Goal: Task Accomplishment & Management: Use online tool/utility

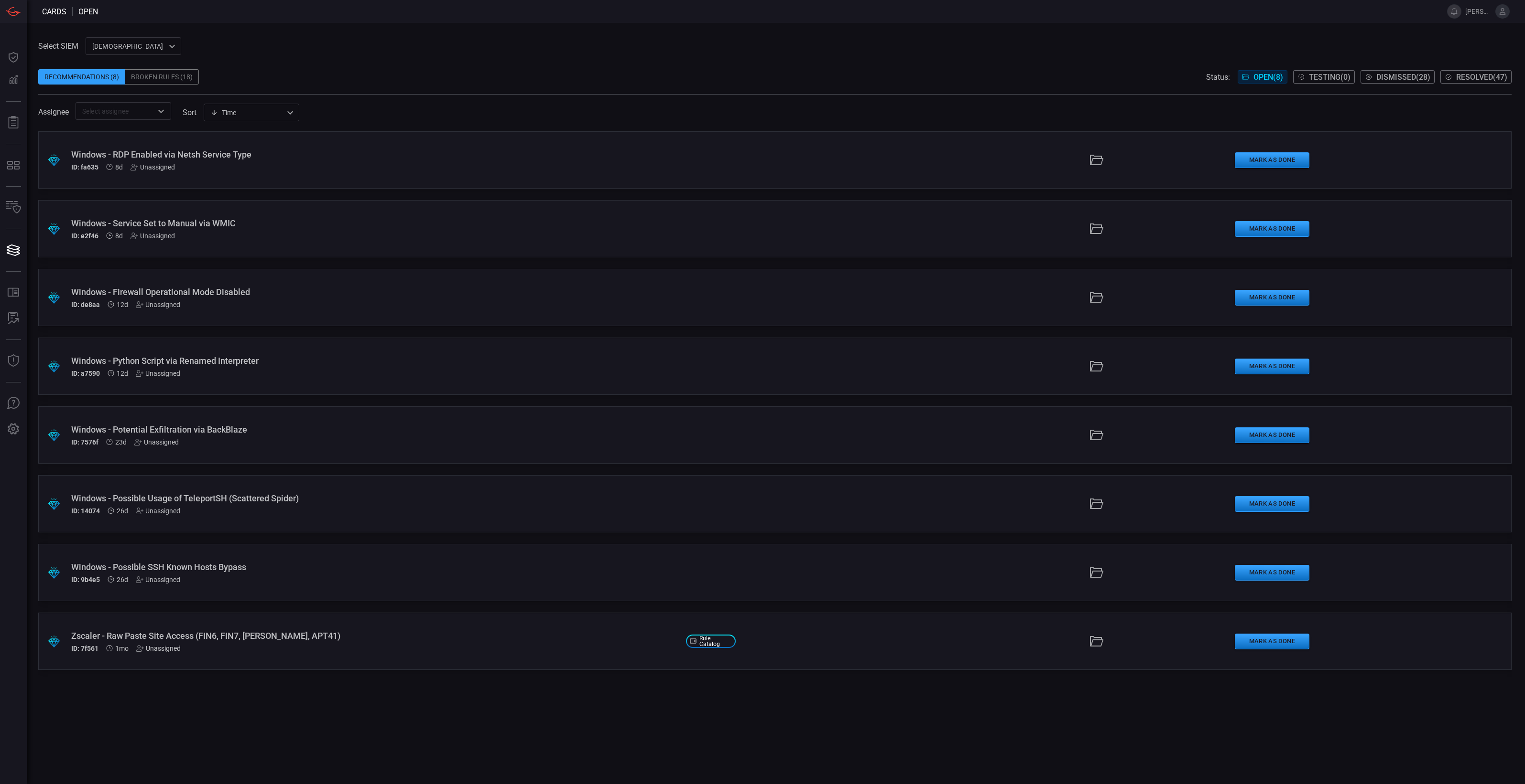
click at [161, 383] on div ".suggested_cards_icon{fill:url(#suggested_cards_icon);} Windows - RDP Enabled v…" at bounding box center [774, 458] width 1473 height 653
click at [318, 383] on div ".suggested_cards_icon{fill:url(#suggested_cards_icon);} Windows - RDP Enabled v…" at bounding box center [774, 458] width 1473 height 653
click at [259, 359] on div "Windows - Python Script via Renamed Interpreter" at bounding box center [374, 360] width 607 height 10
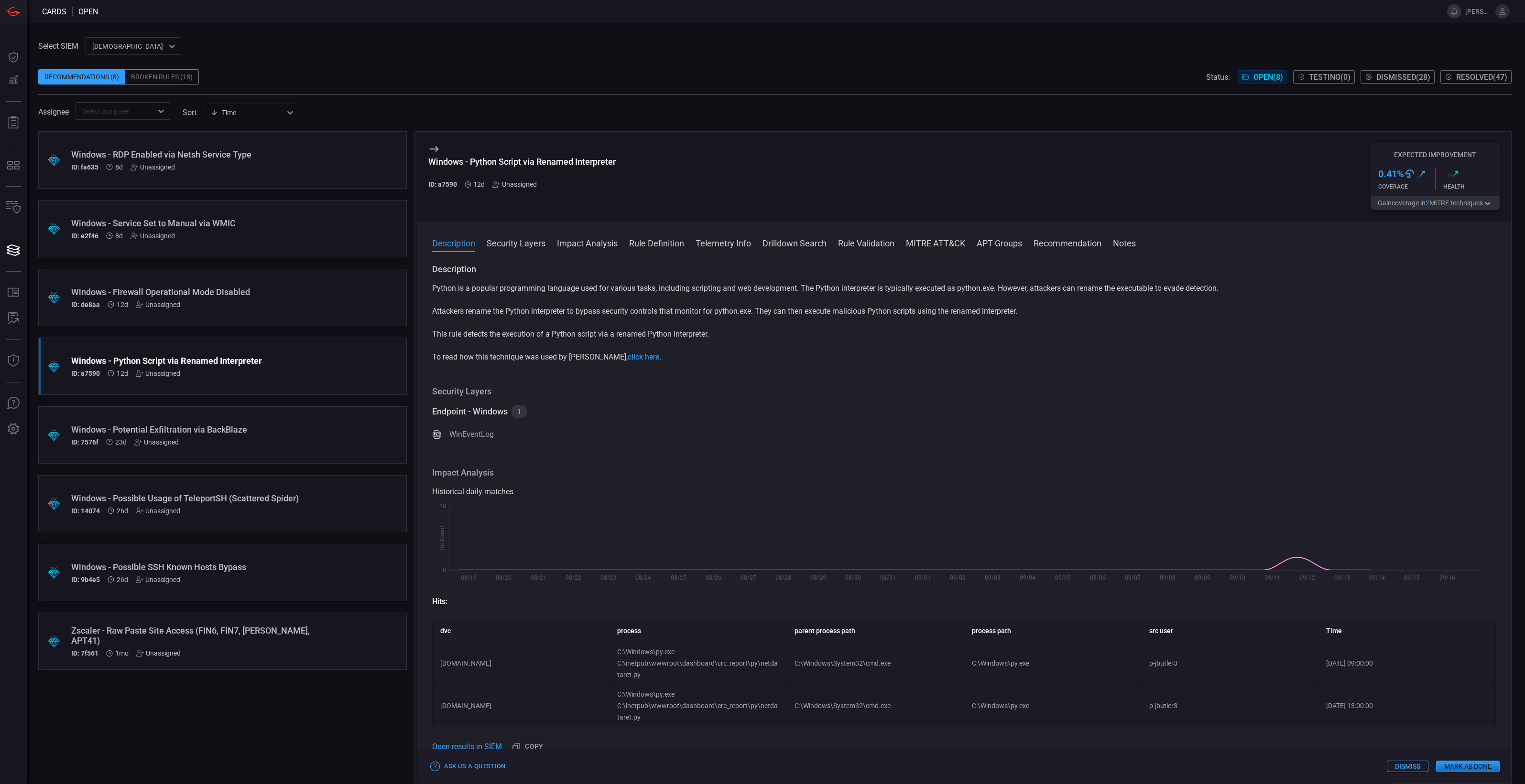
click at [492, 204] on button "Gain coverage in 2 MITRE technique s" at bounding box center [1434, 203] width 129 height 15
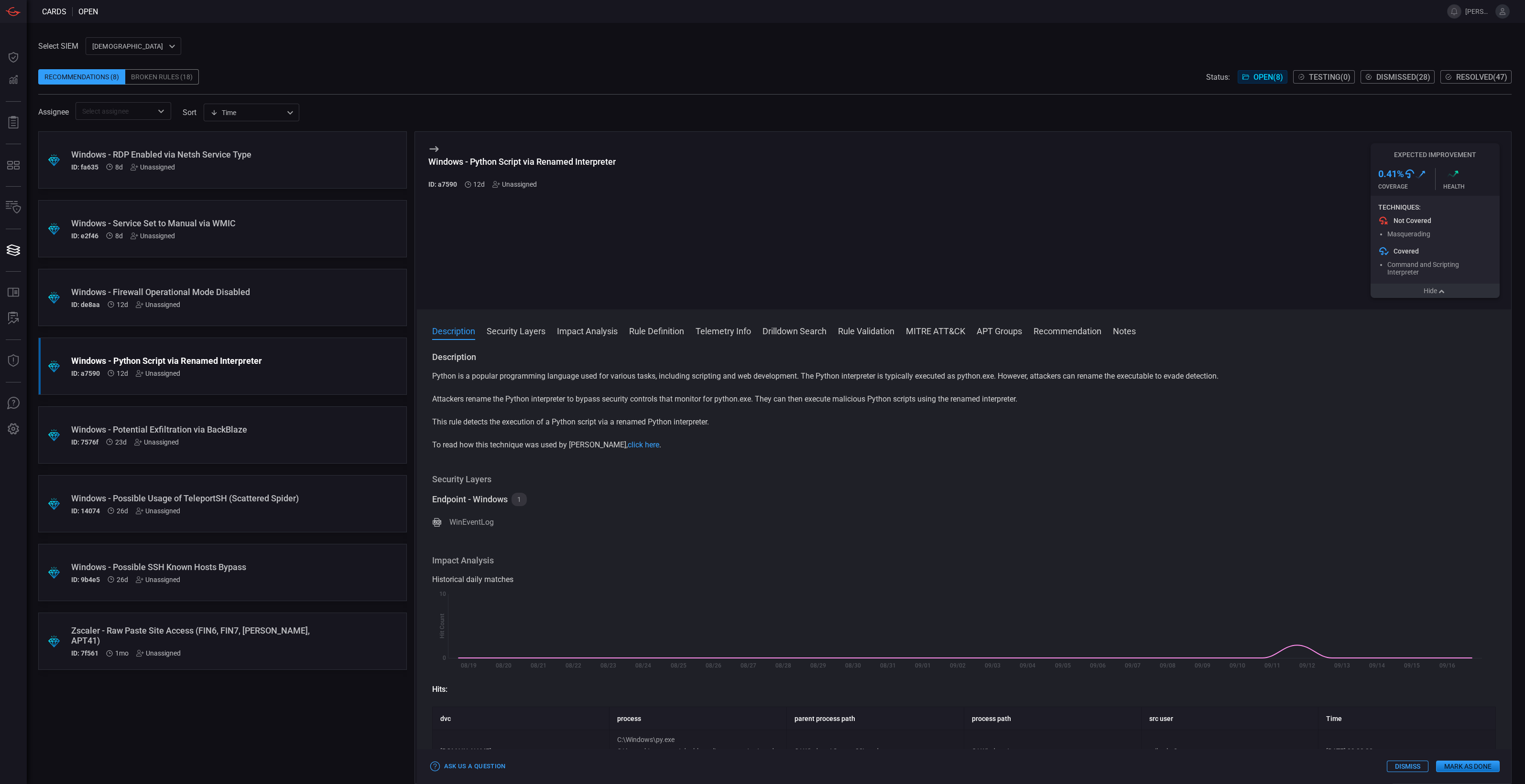
click at [492, 288] on button "Hide" at bounding box center [1434, 291] width 129 height 15
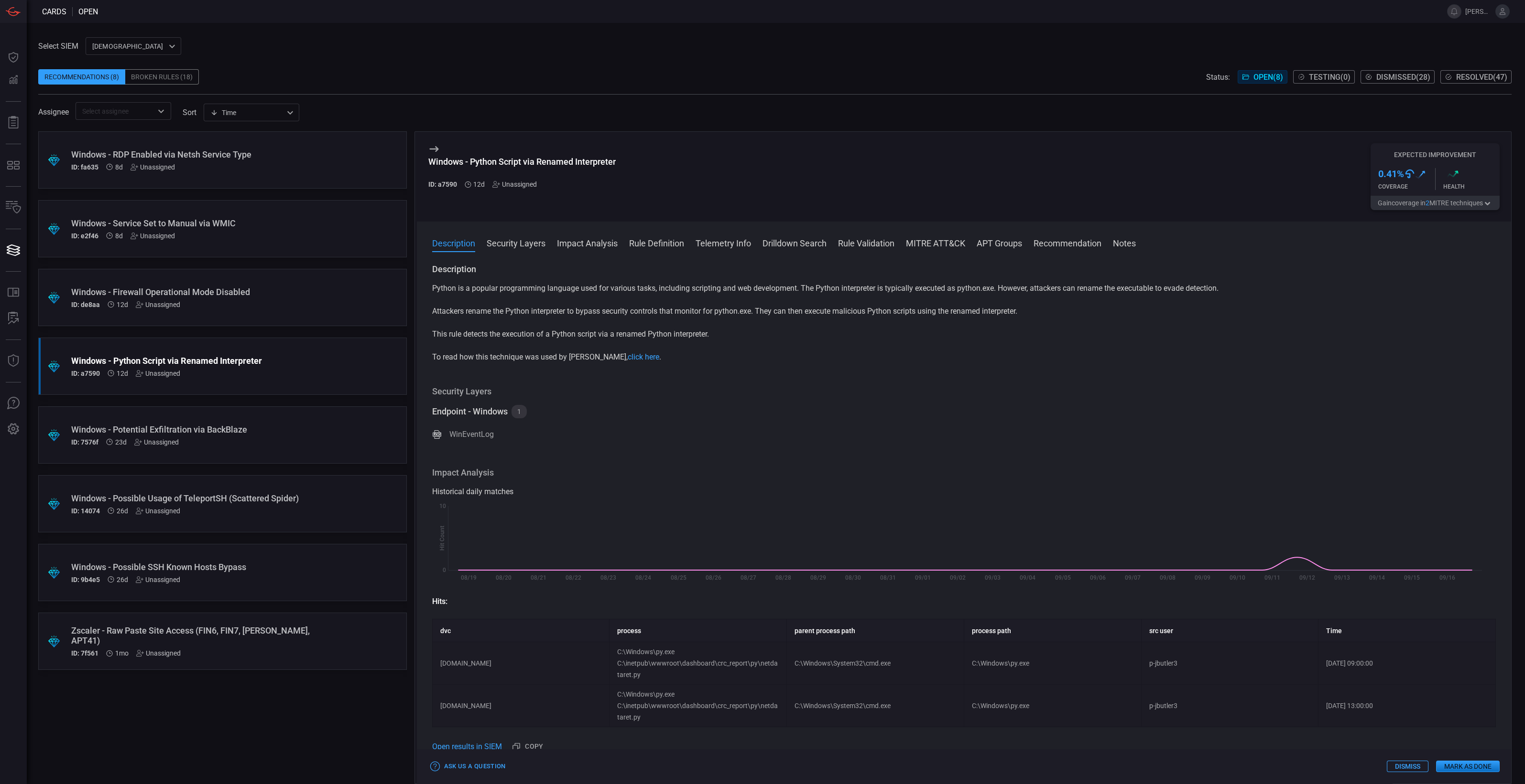
click at [492, 59] on span at bounding box center [774, 62] width 1473 height 15
